Goal: Information Seeking & Learning: Learn about a topic

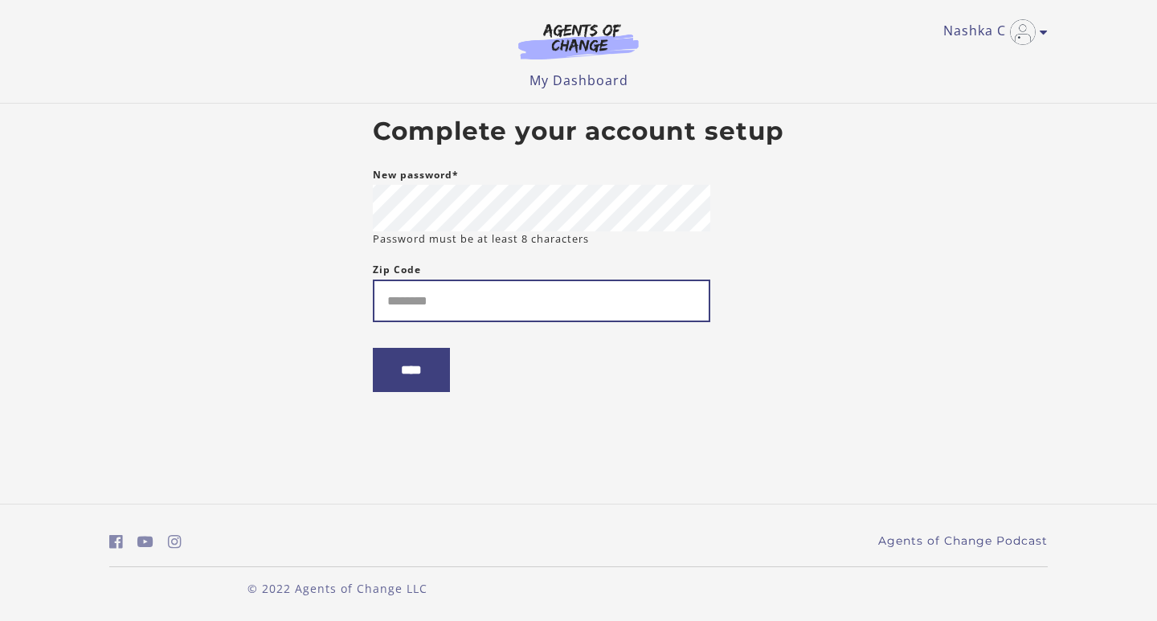
drag, startPoint x: 570, startPoint y: 270, endPoint x: 540, endPoint y: 309, distance: 48.7
click at [550, 299] on div "Zip Code" at bounding box center [542, 291] width 338 height 62
click at [536, 310] on input "Zip Code" at bounding box center [542, 301] width 338 height 43
type input "*****"
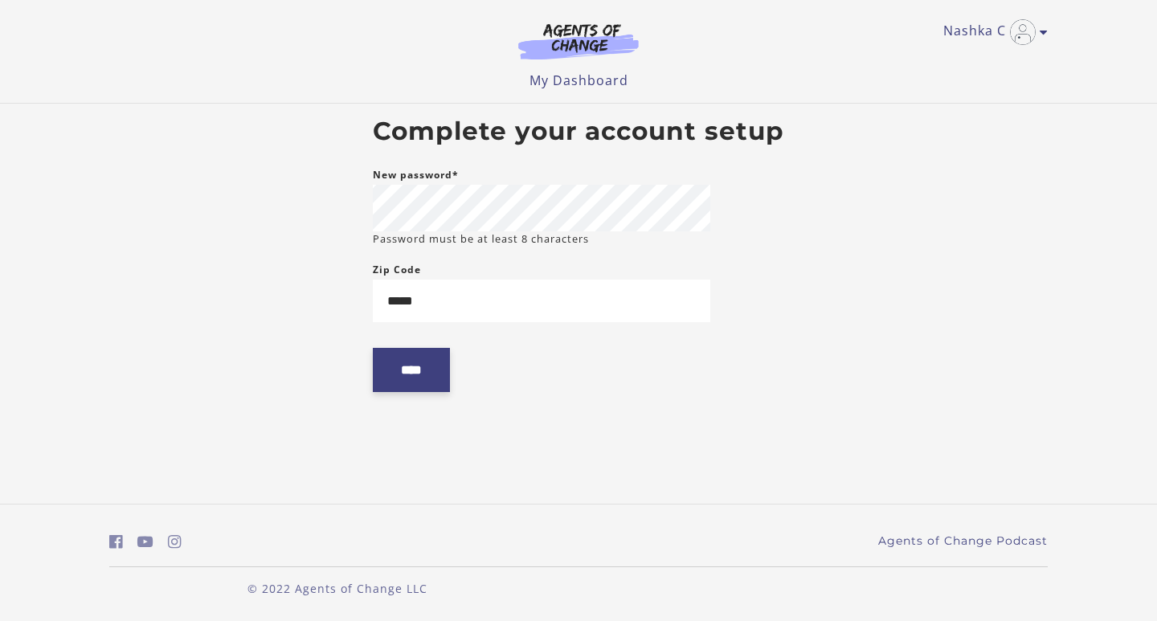
click at [420, 374] on input "****" at bounding box center [411, 370] width 77 height 44
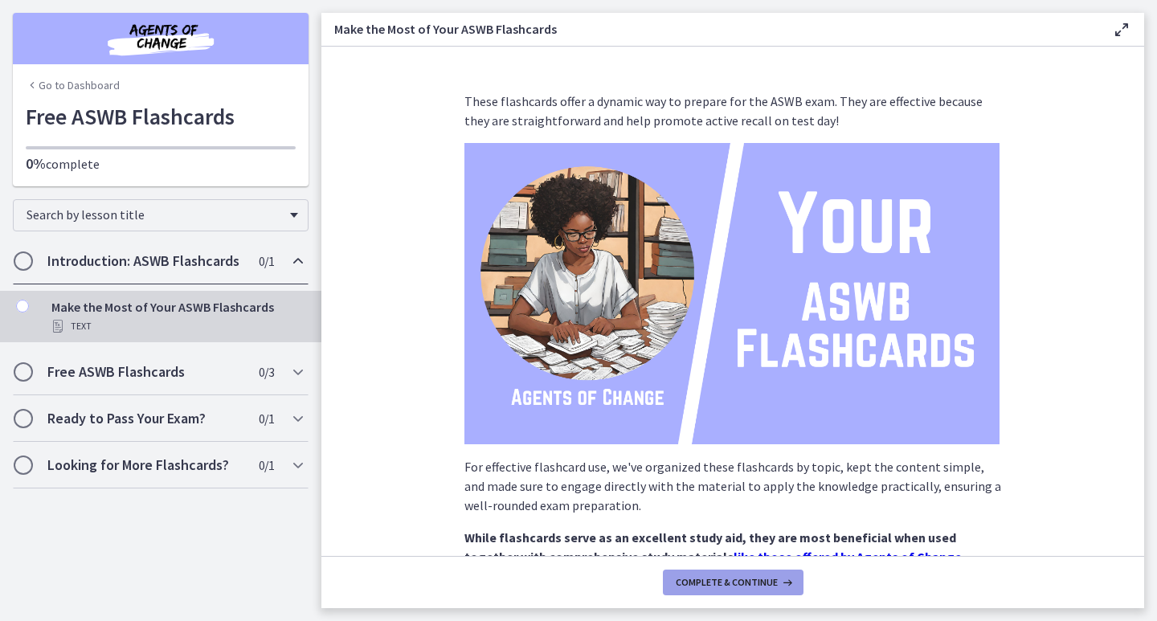
click at [766, 590] on button "Complete & continue" at bounding box center [733, 583] width 141 height 26
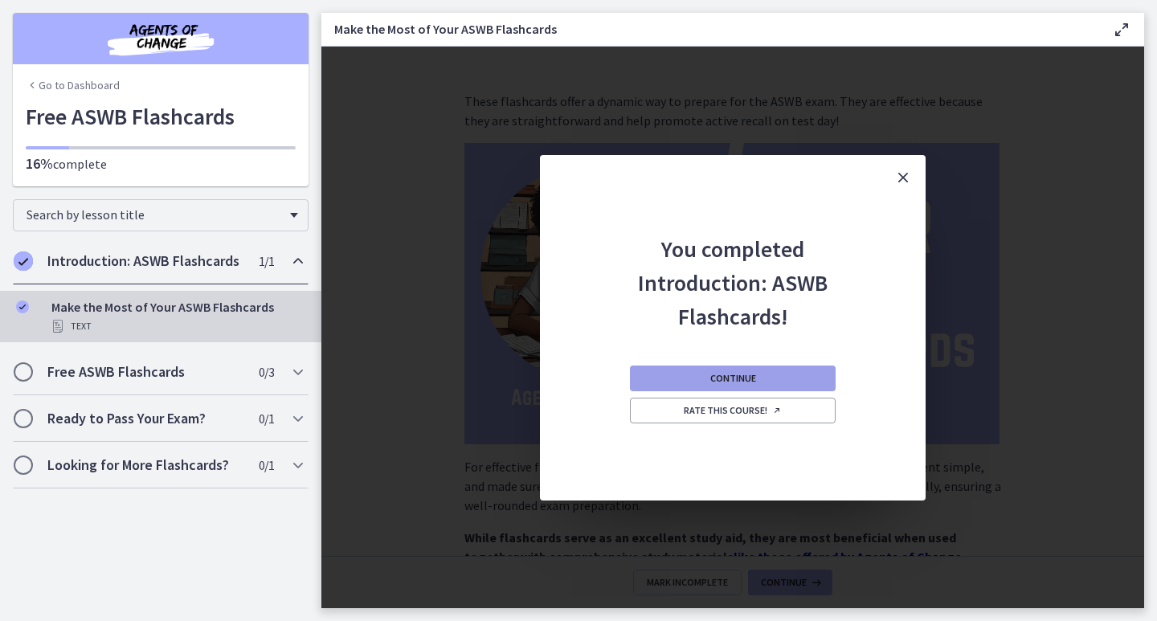
click at [772, 377] on button "Continue" at bounding box center [733, 379] width 206 height 26
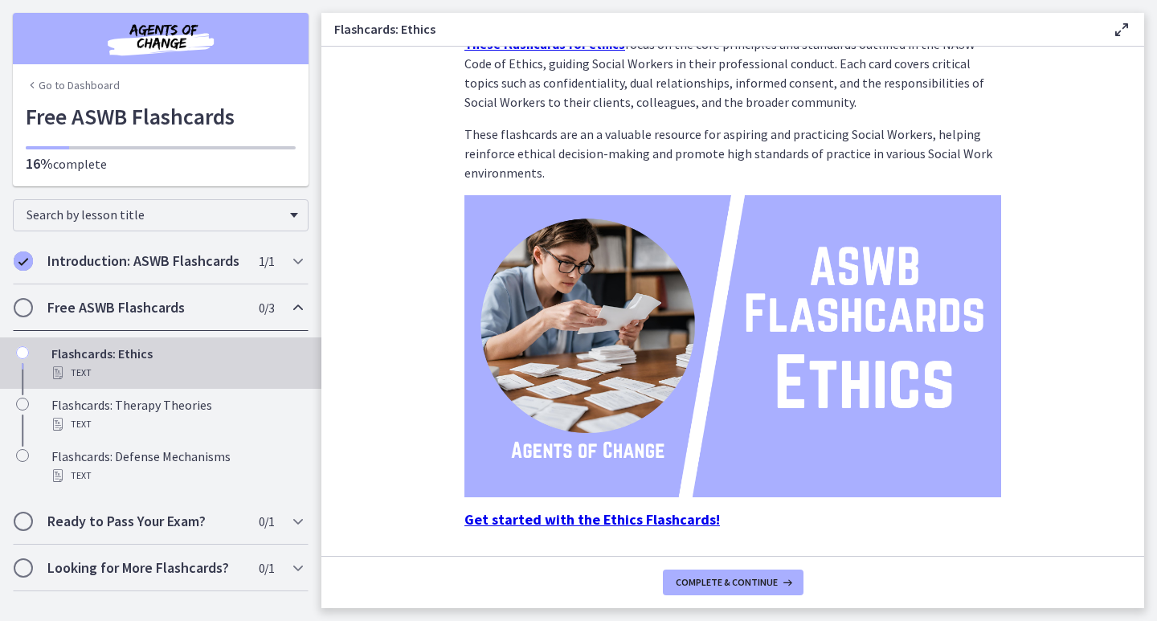
scroll to position [108, 0]
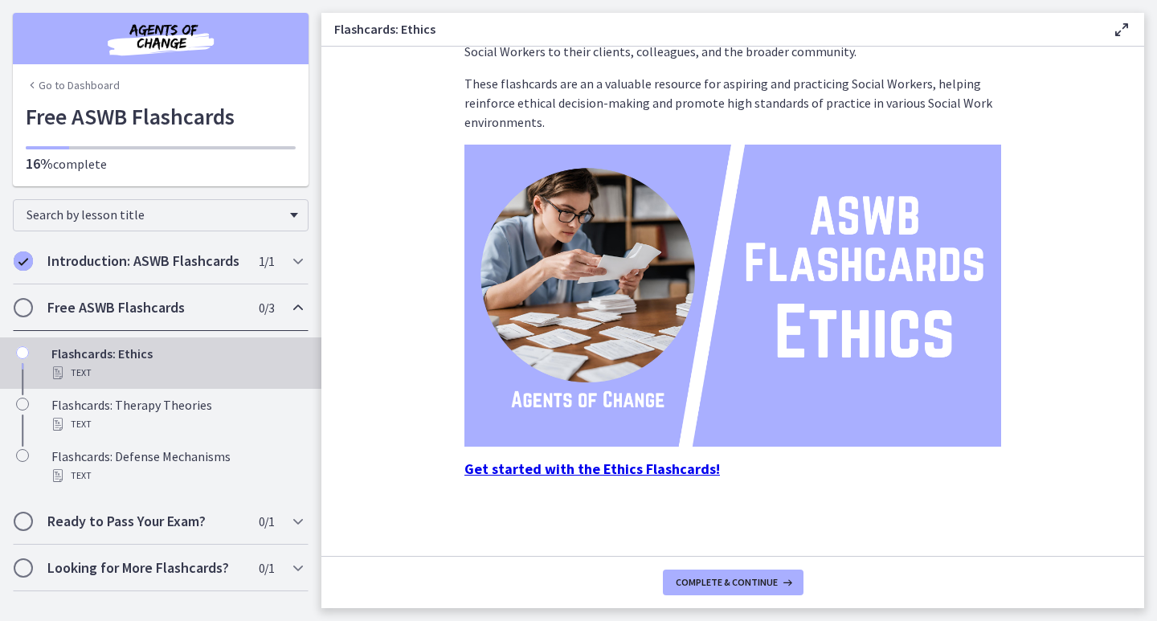
click at [670, 476] on strong "Get started with the Ethics Flashcards!" at bounding box center [593, 469] width 256 height 18
click at [515, 469] on strong "Get started with the Ethics Flashcards!" at bounding box center [593, 469] width 256 height 18
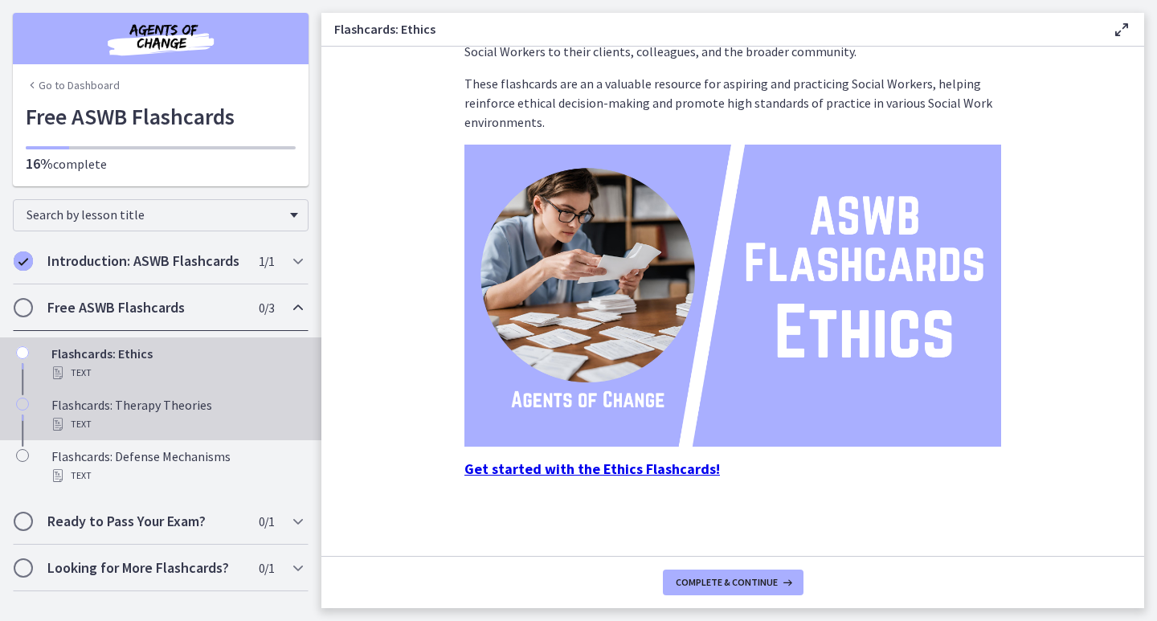
click at [173, 411] on div "Flashcards: Therapy Theories Text" at bounding box center [176, 414] width 251 height 39
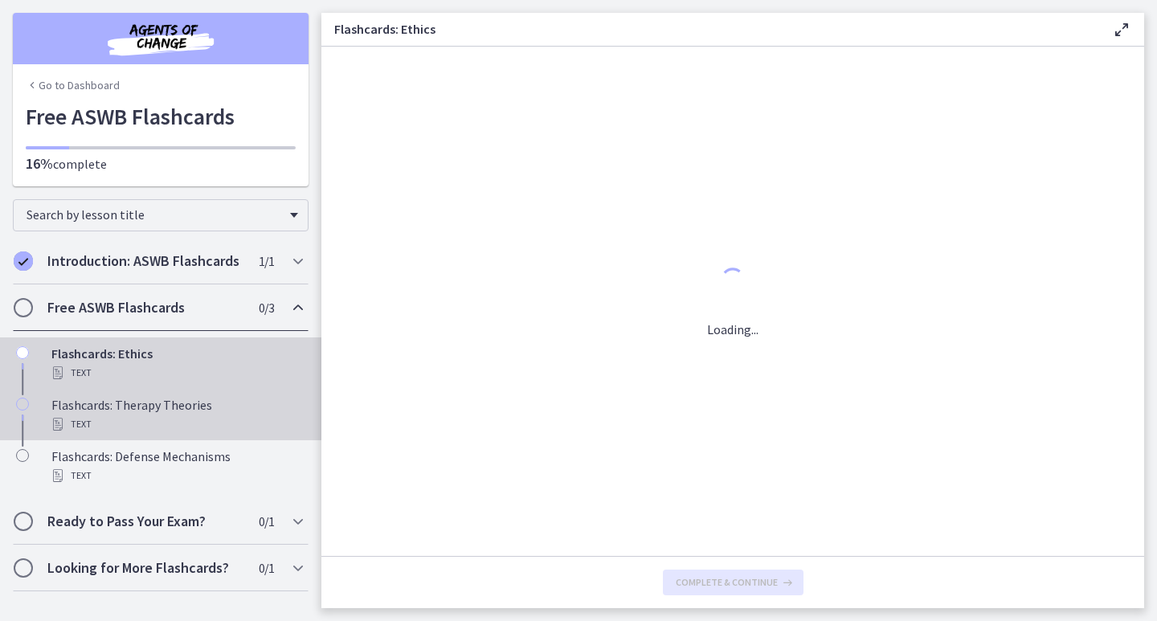
scroll to position [0, 0]
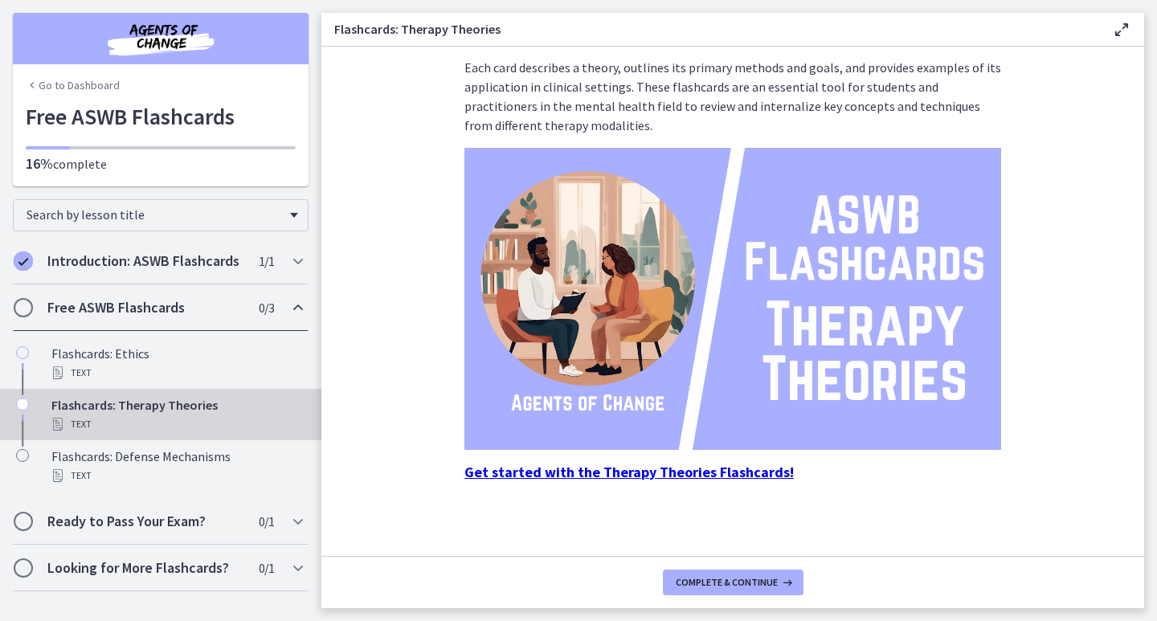
scroll to position [108, 0]
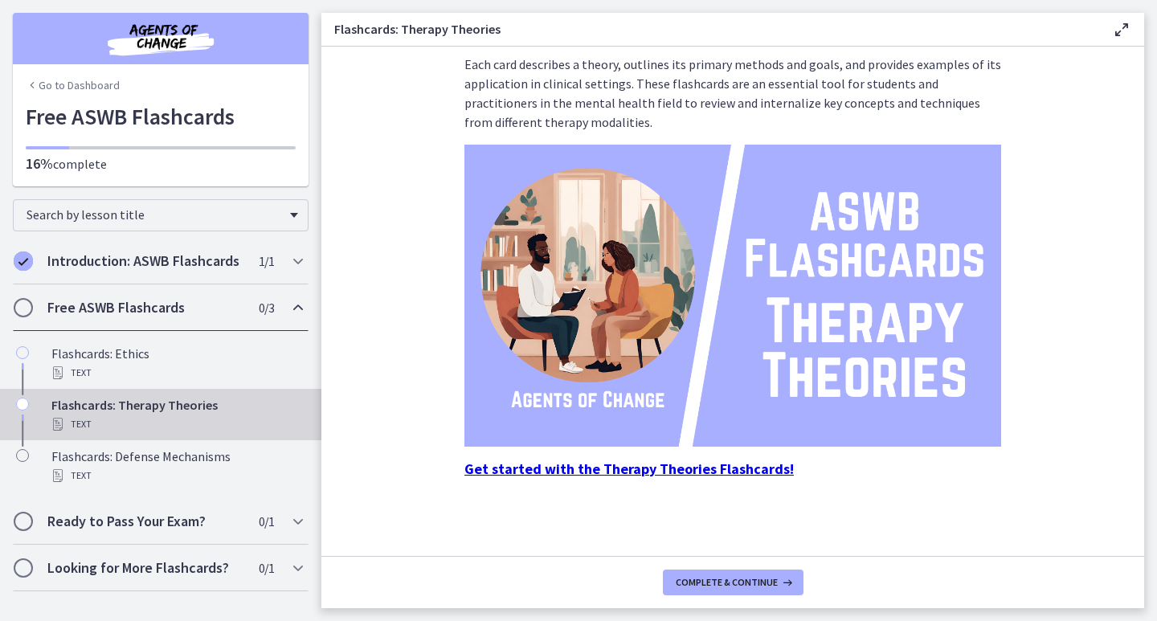
click at [556, 471] on strong "Get started with the Therapy Theories Flashcards!" at bounding box center [630, 469] width 330 height 18
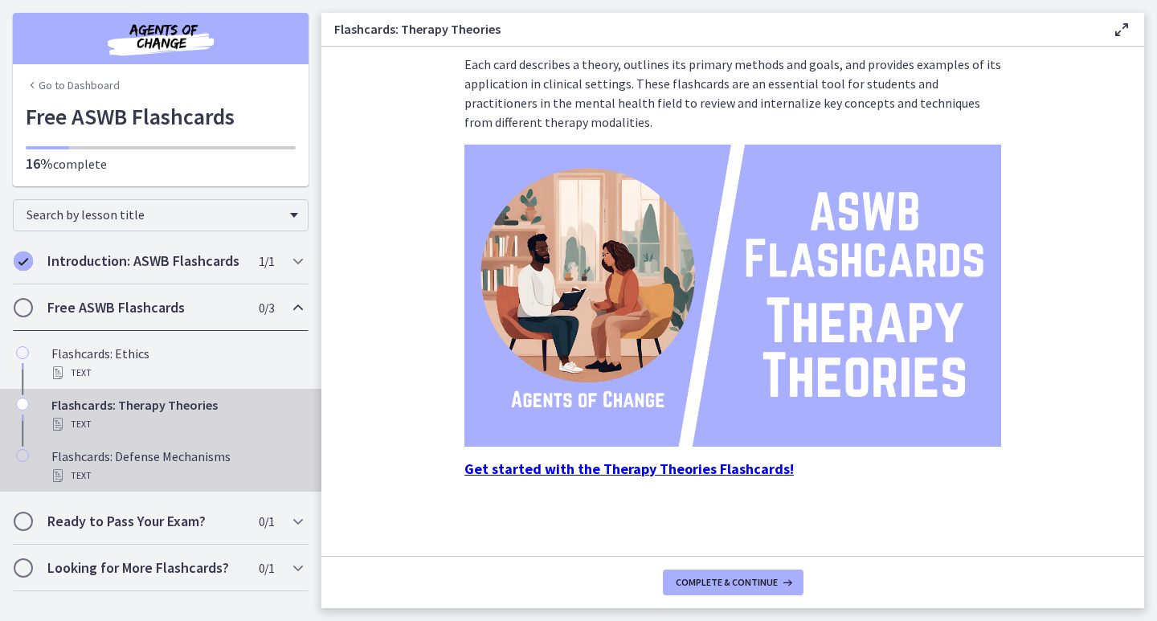
click at [121, 453] on div "Flashcards: Defense Mechanisms Text" at bounding box center [176, 466] width 251 height 39
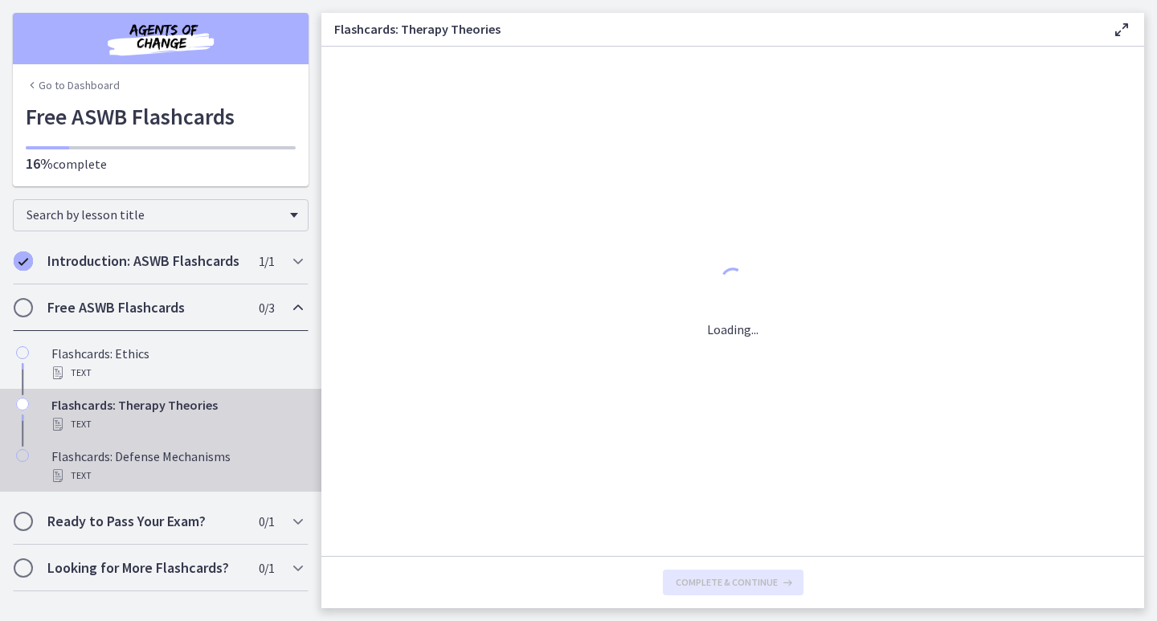
scroll to position [0, 0]
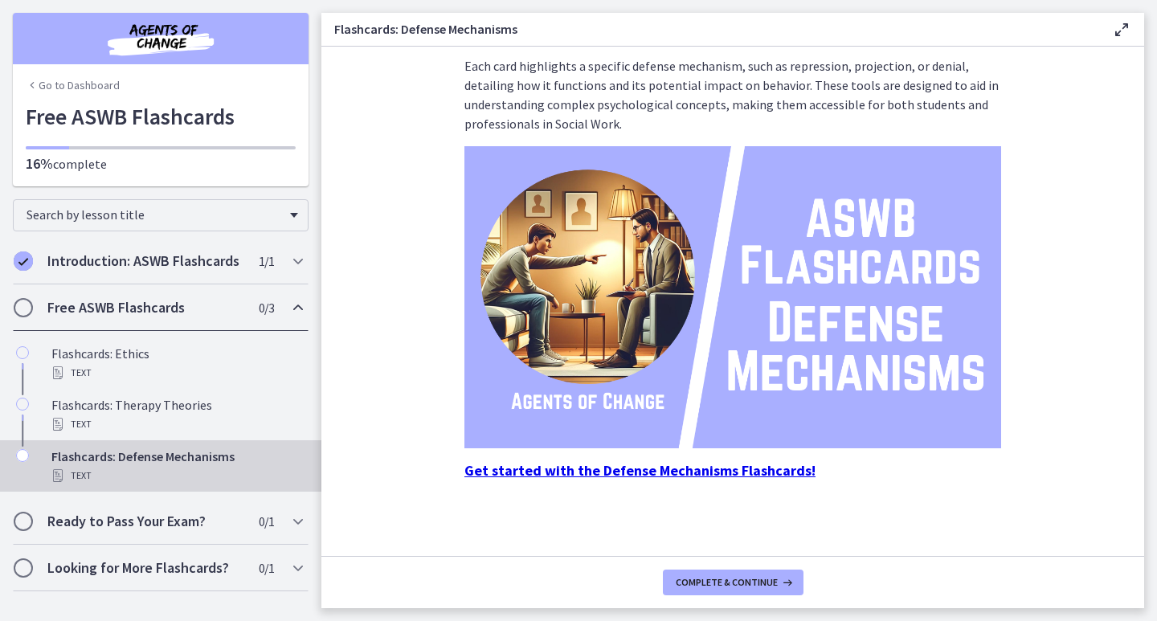
scroll to position [108, 0]
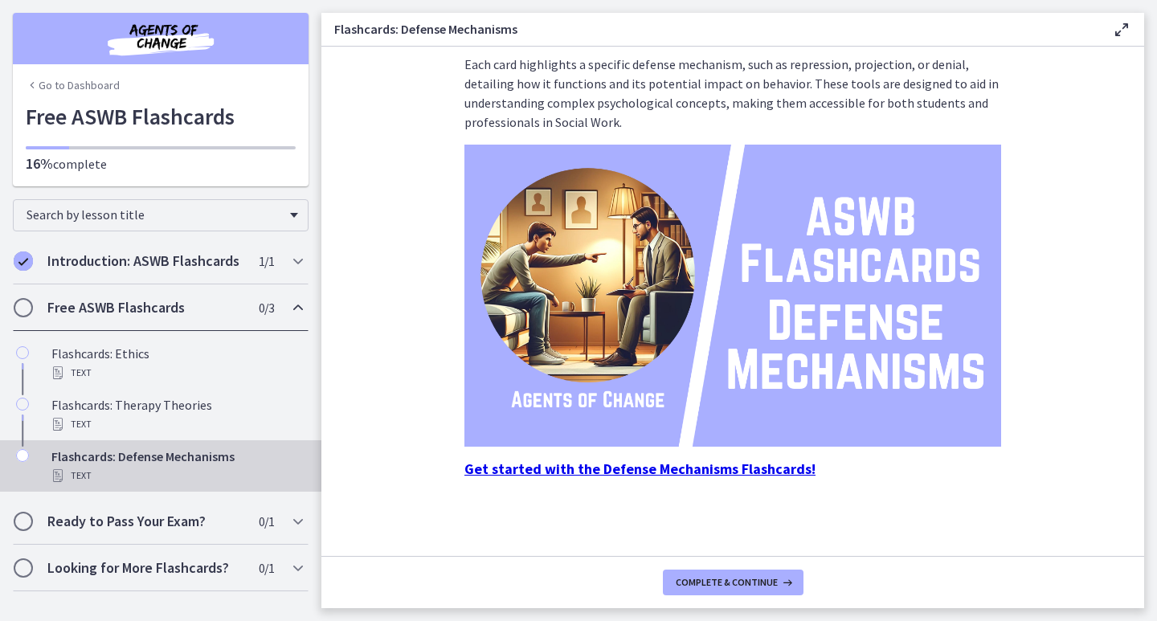
click at [648, 464] on strong "Get started with the Defense Mechanisms Flashcards!" at bounding box center [640, 469] width 351 height 18
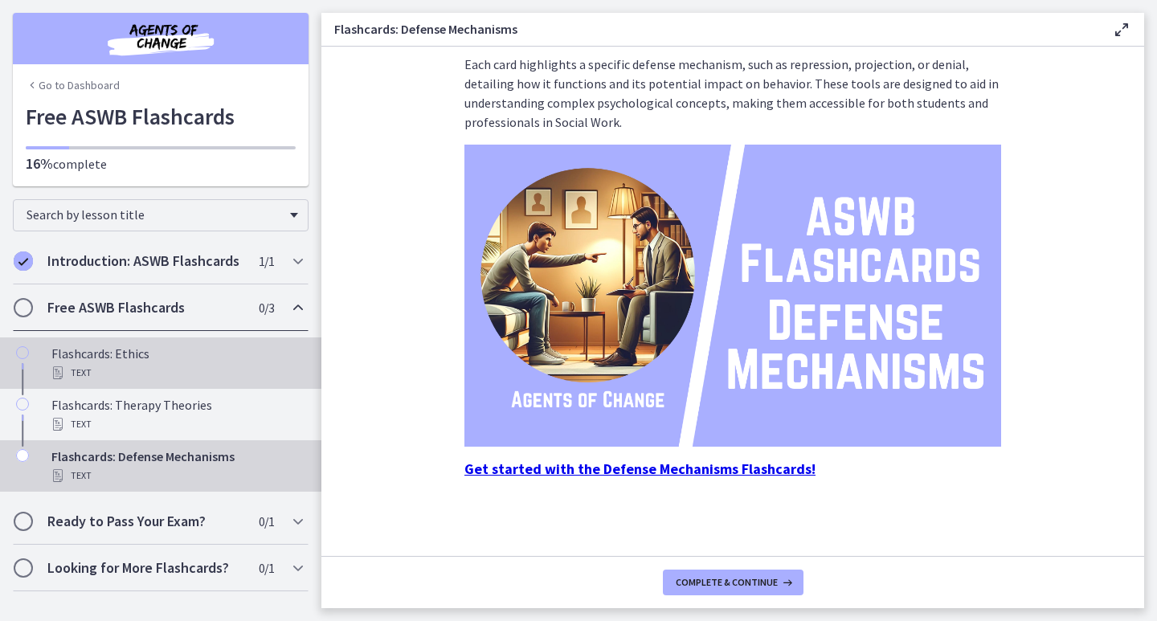
click at [100, 366] on div "Text" at bounding box center [176, 372] width 251 height 19
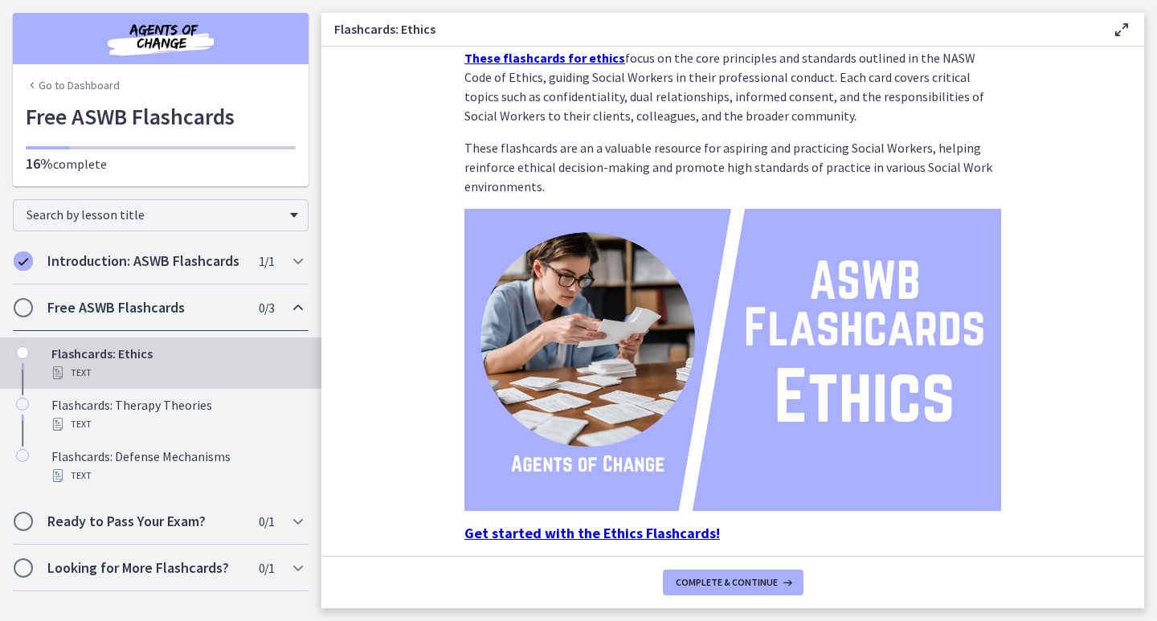
scroll to position [80, 0]
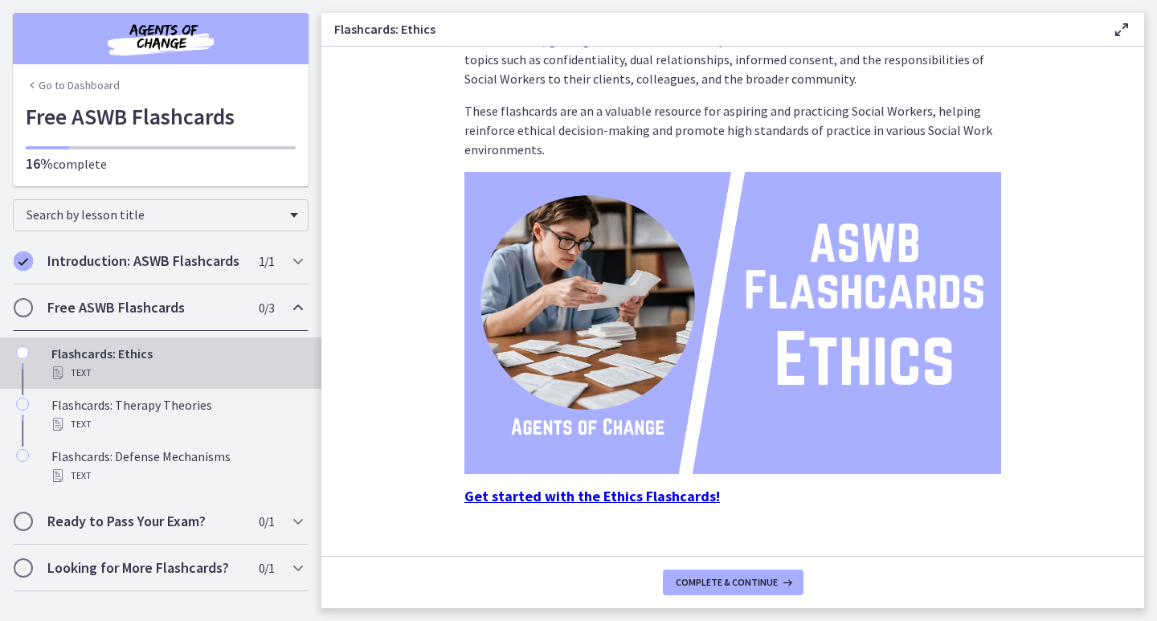
click at [637, 497] on strong "Get started with the Ethics Flashcards!" at bounding box center [593, 496] width 256 height 18
